Goal: Task Accomplishment & Management: Manage account settings

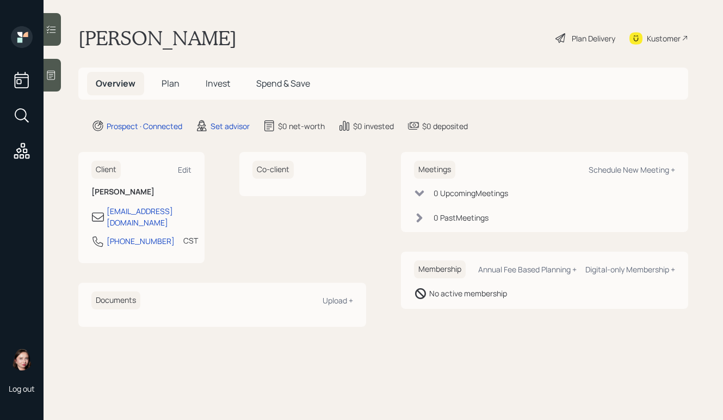
click at [52, 77] on icon at bounding box center [51, 75] width 11 height 11
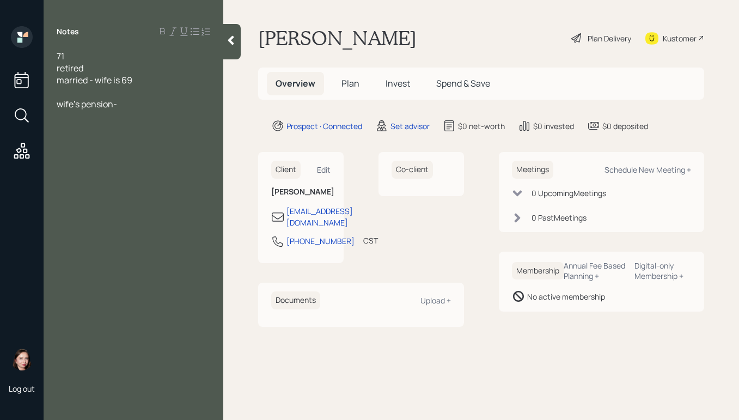
click at [170, 107] on div "wife's pension-" at bounding box center [133, 104] width 153 height 12
click at [151, 99] on div "wife's pension- $2000" at bounding box center [133, 104] width 153 height 12
click at [153, 141] on div "Notes 71 retired married - wife is 69 wife's pension- $2000[PERSON_NAME]'s pens…" at bounding box center [134, 216] width 180 height 380
click at [156, 142] on div "Notes 71 retired married - wife is 69 wife's pension- $2000[PERSON_NAME]'s pens…" at bounding box center [134, 216] width 180 height 380
click at [174, 118] on div "[PERSON_NAME]'s pension- $150/m" at bounding box center [133, 116] width 153 height 12
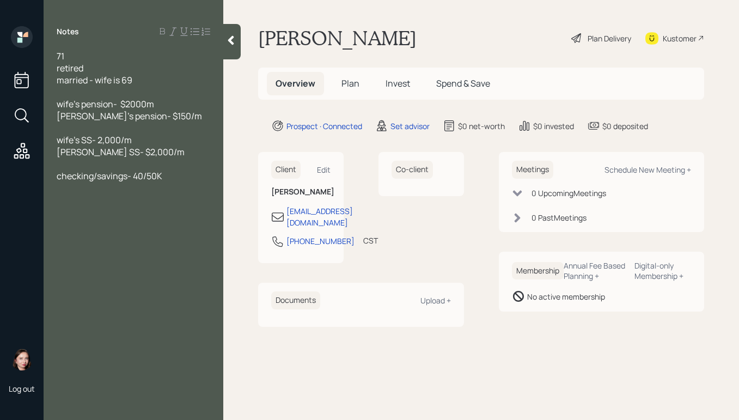
click at [134, 176] on span "checking/savings- 40/50K" at bounding box center [110, 176] width 106 height 12
click at [201, 178] on div "checking/savings- $40/50K" at bounding box center [133, 176] width 153 height 12
click at [189, 214] on div "brokerage - $100K" at bounding box center [133, 212] width 153 height 12
click at [194, 183] on div "gold/silver coins- $60K value" at bounding box center [133, 188] width 153 height 12
click at [154, 258] on div at bounding box center [133, 260] width 153 height 12
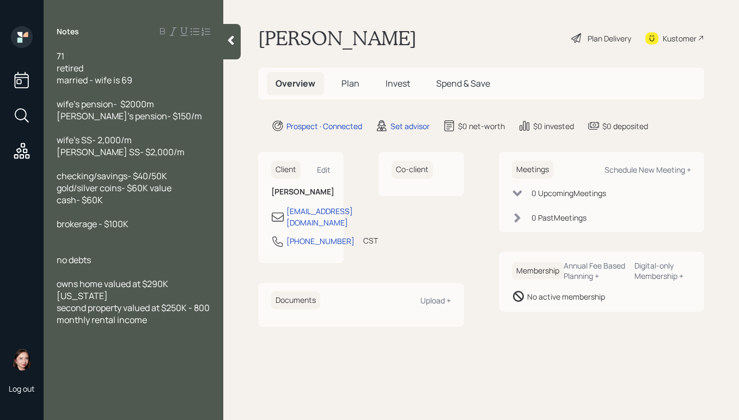
click at [64, 247] on div at bounding box center [133, 248] width 153 height 12
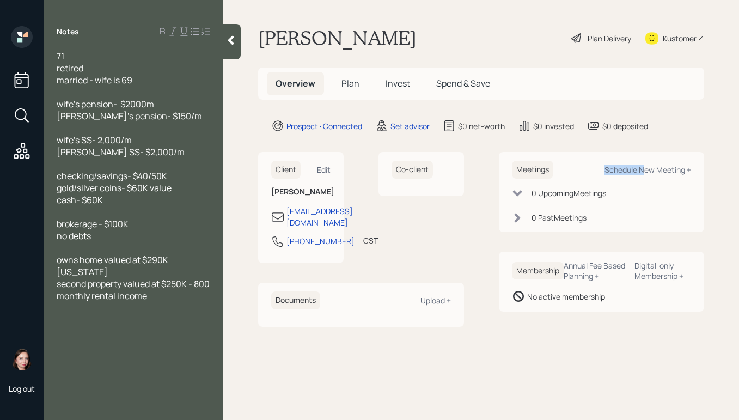
drag, startPoint x: 642, startPoint y: 168, endPoint x: 631, endPoint y: 153, distance: 17.9
click at [632, 155] on div "Meetings Schedule New Meeting + 0 Upcoming Meeting s 0 Past Meeting s" at bounding box center [602, 192] width 206 height 80
click at [637, 165] on div "Schedule New Meeting +" at bounding box center [647, 169] width 87 height 10
select select "round-[PERSON_NAME]"
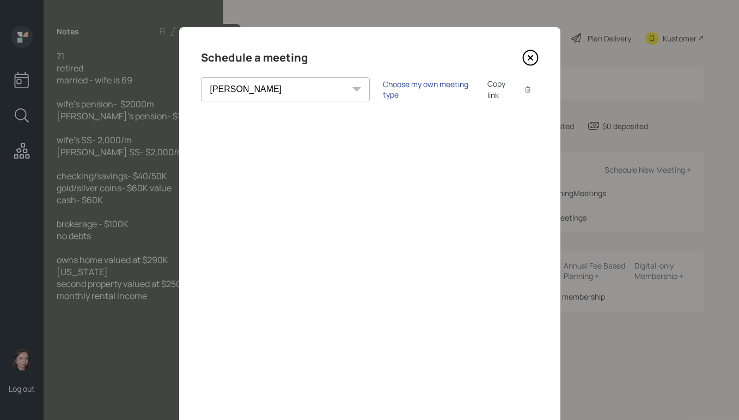
click at [383, 89] on div "Choose my own meeting type" at bounding box center [428, 89] width 91 height 21
click at [530, 61] on icon at bounding box center [530, 58] width 16 height 16
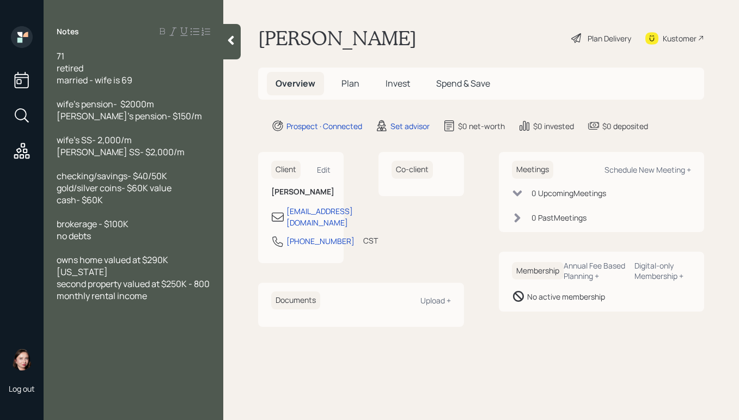
click at [240, 39] on div at bounding box center [231, 41] width 17 height 35
